Goal: Transaction & Acquisition: Purchase product/service

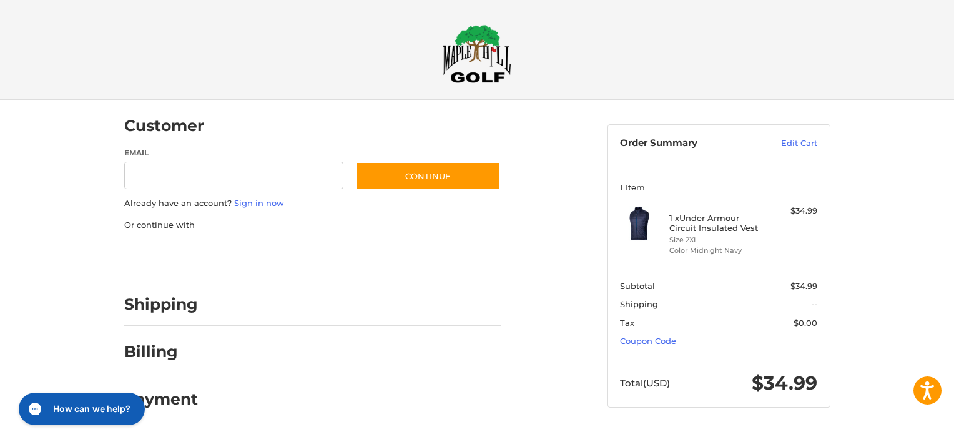
click at [0, 433] on div at bounding box center [0, 433] width 0 height 0
click at [345, 301] on div at bounding box center [355, 308] width 291 height 16
click at [268, 176] on input "Email" at bounding box center [234, 176] width 220 height 28
type input "**********"
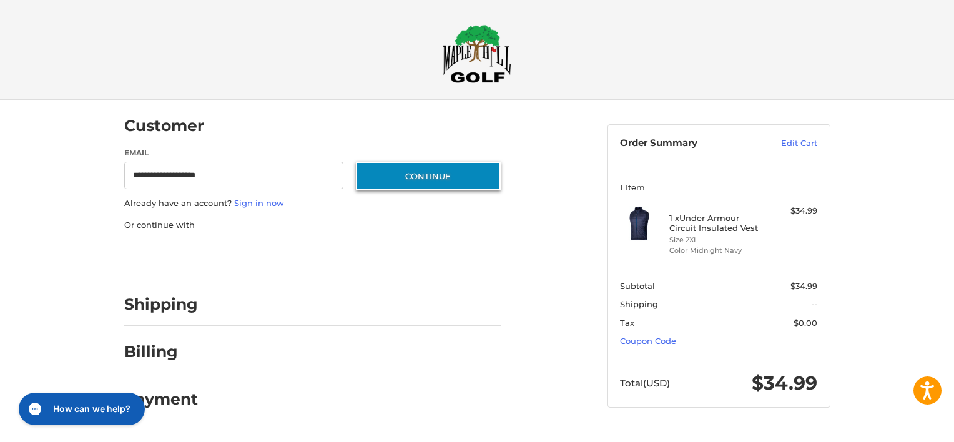
click at [436, 175] on button "Continue" at bounding box center [428, 176] width 145 height 29
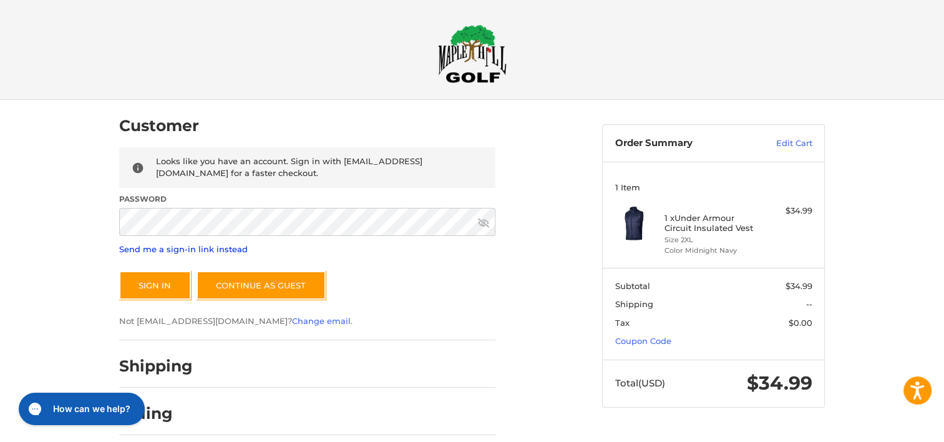
click at [222, 248] on link "Send me a sign-in link instead" at bounding box center [183, 249] width 129 height 10
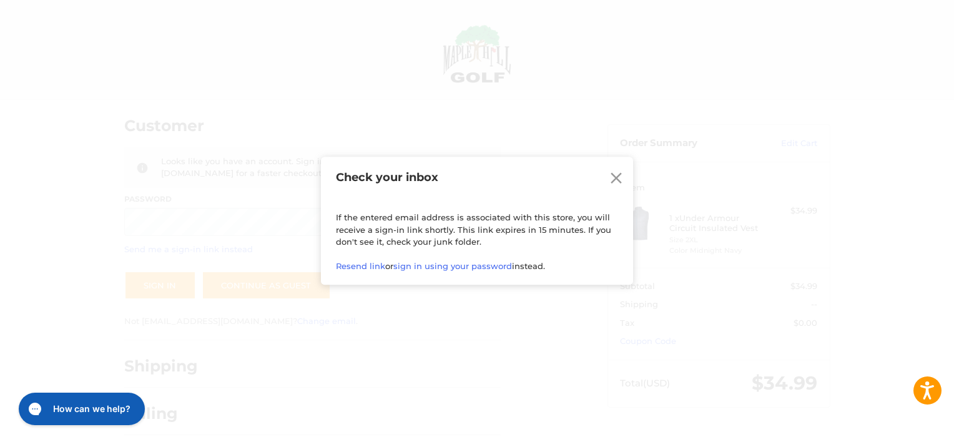
click at [615, 175] on icon at bounding box center [616, 178] width 19 height 19
